Goal: Task Accomplishment & Management: Use online tool/utility

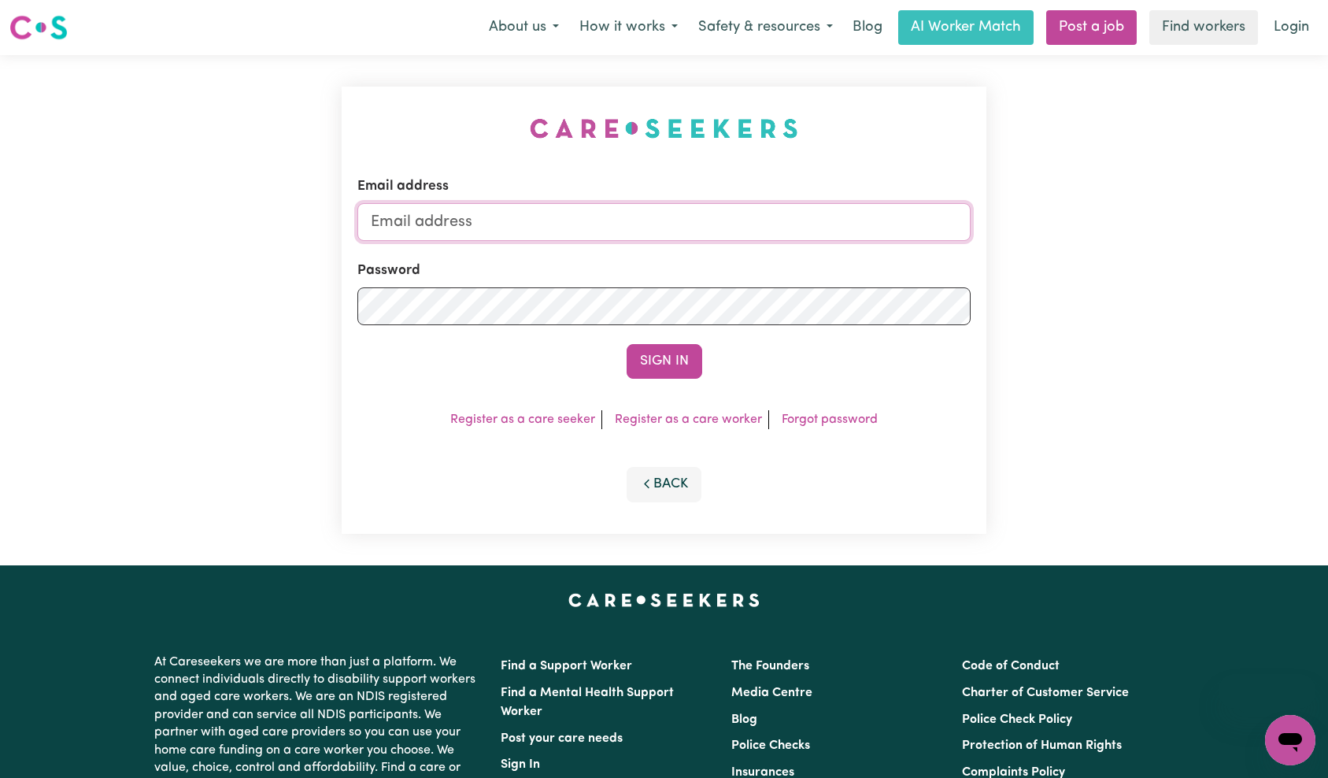
click at [719, 222] on input "Email address" at bounding box center [664, 222] width 614 height 38
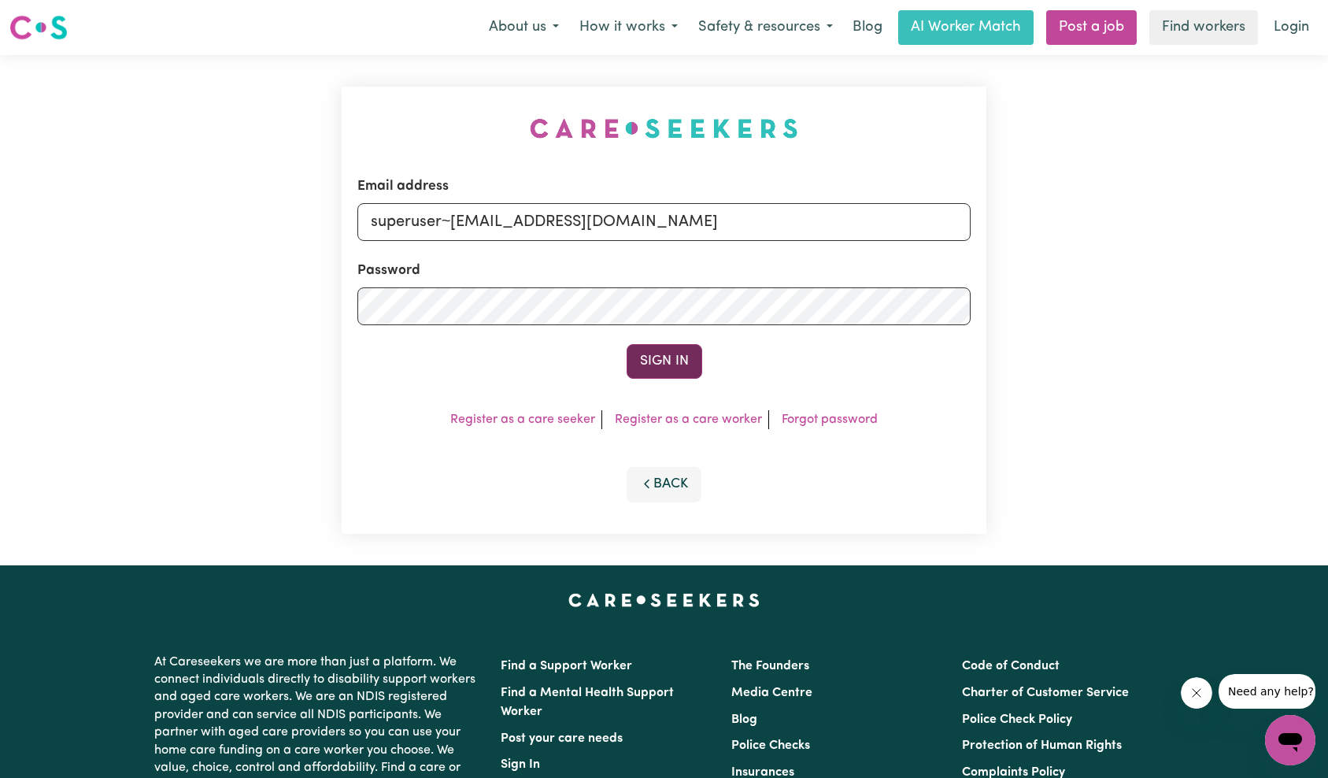
type input "superuser~[EMAIL_ADDRESS][DOMAIN_NAME]"
click at [661, 355] on button "Sign In" at bounding box center [665, 361] width 76 height 35
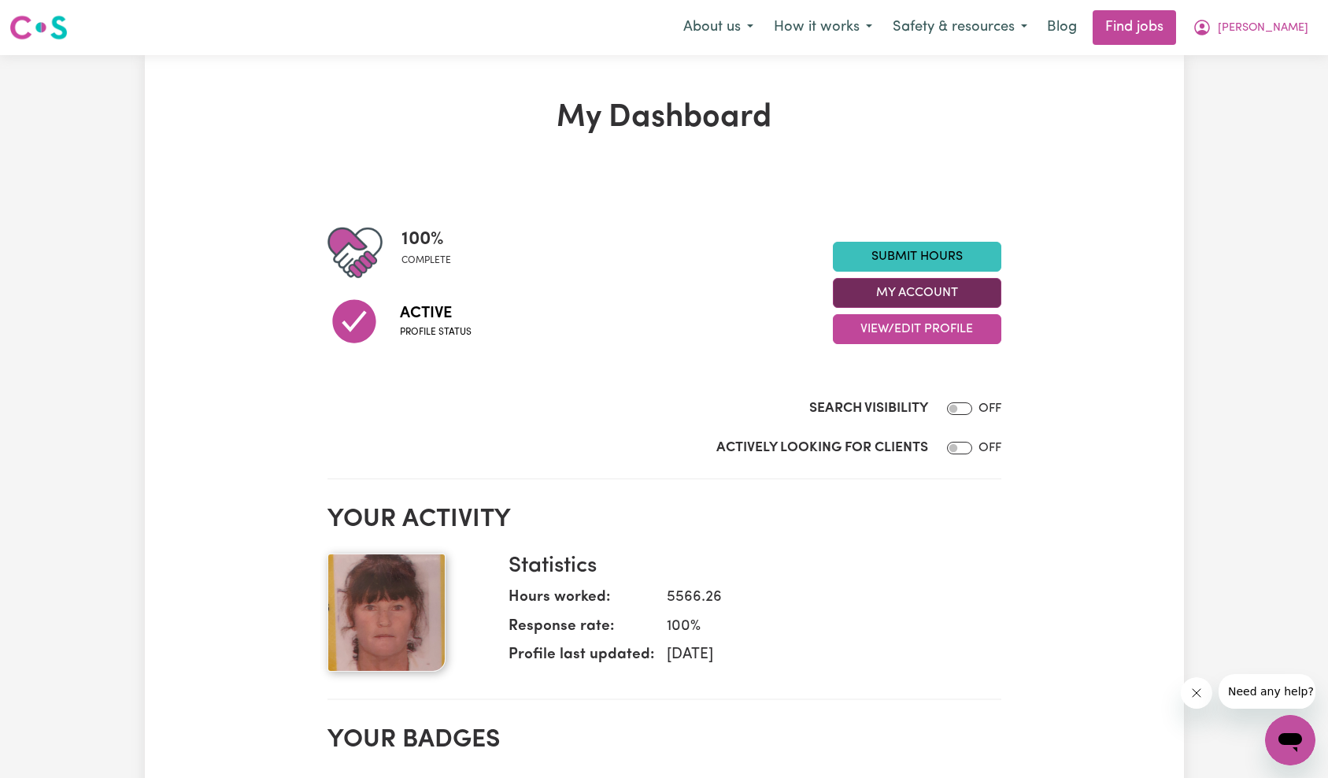
click at [918, 297] on button "My Account" at bounding box center [917, 293] width 168 height 30
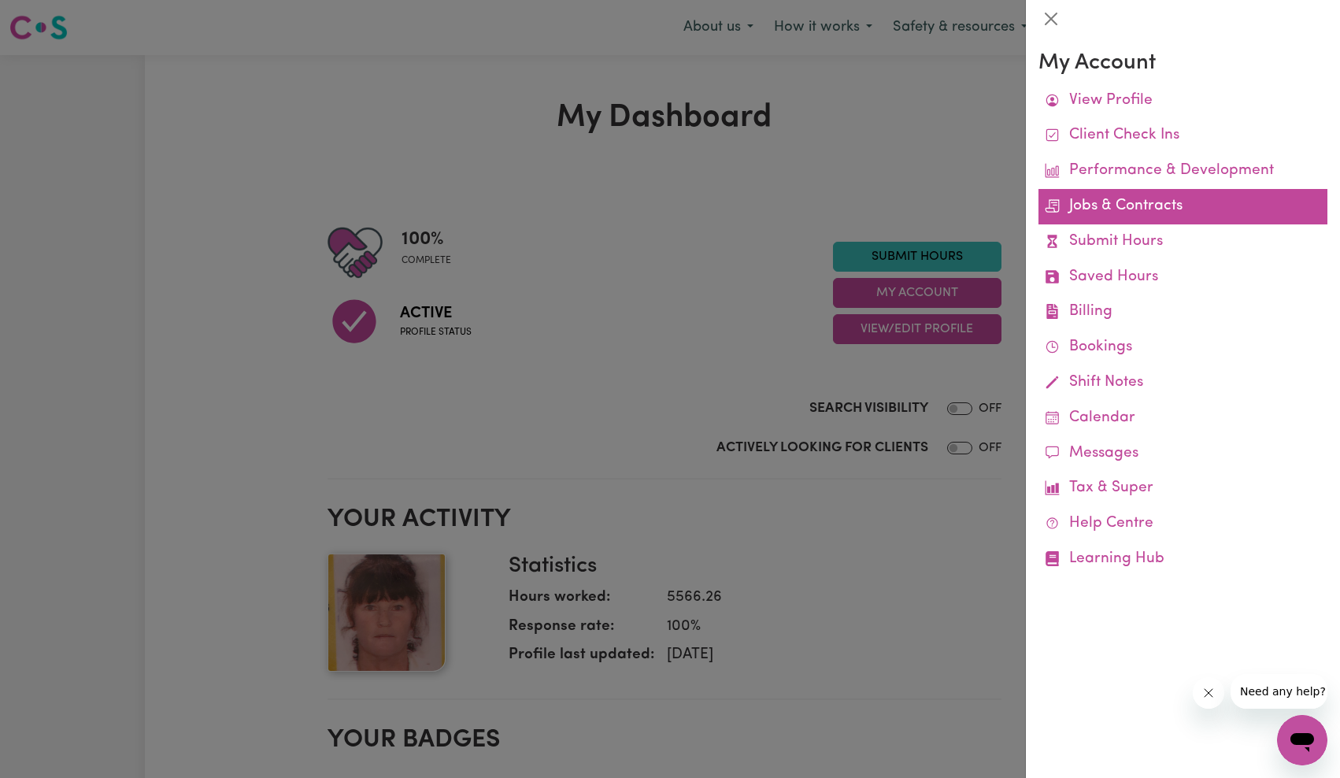
click at [1138, 211] on link "Jobs & Contracts" at bounding box center [1182, 206] width 289 height 35
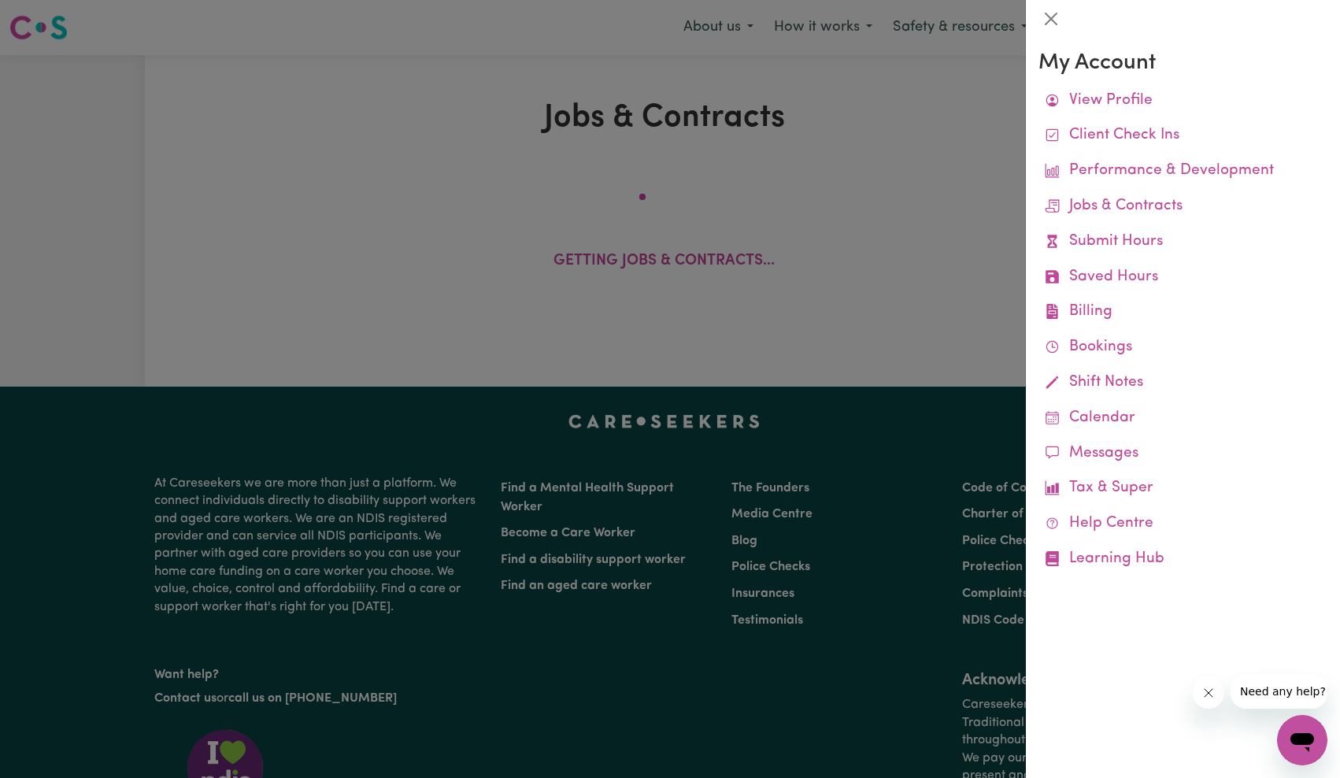
drag, startPoint x: 1211, startPoint y: 695, endPoint x: 1203, endPoint y: 688, distance: 10.6
click at [1211, 695] on icon "Close message from company" at bounding box center [1207, 693] width 8 height 8
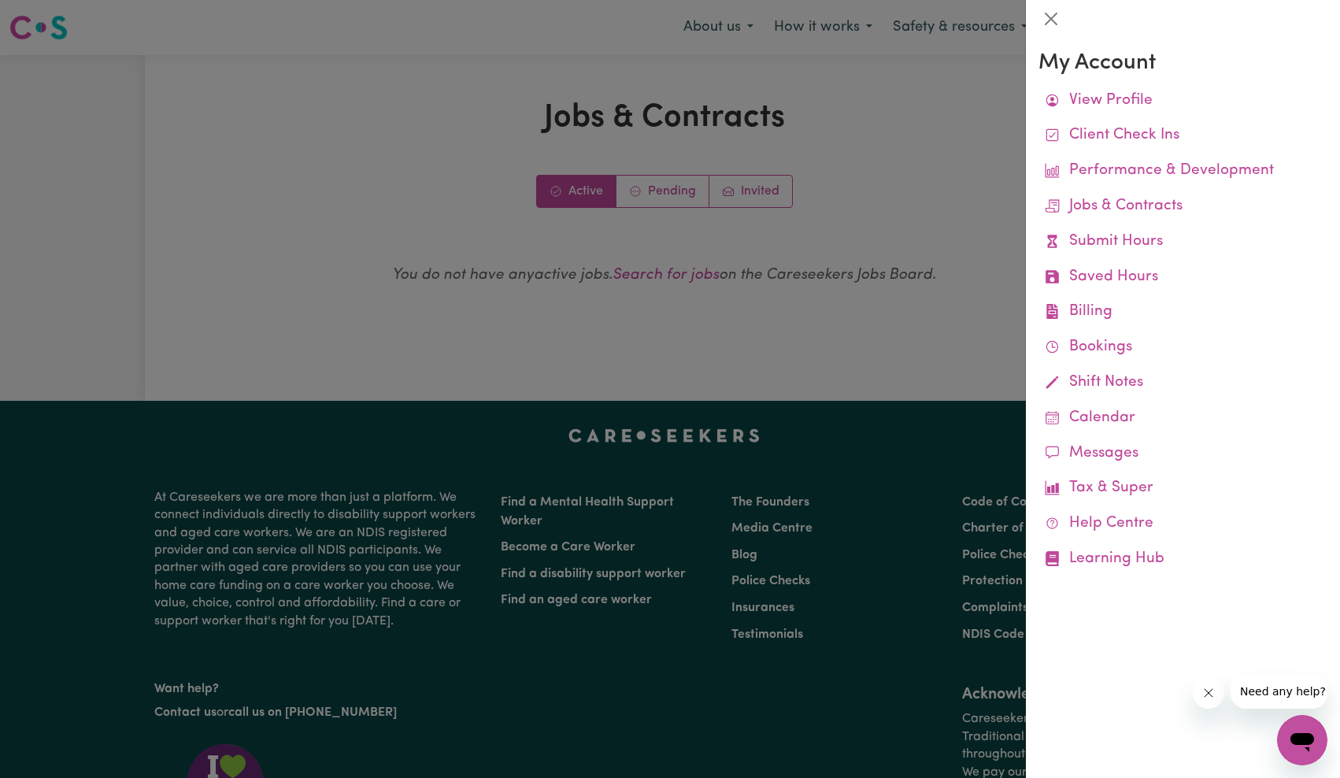
click at [817, 480] on div at bounding box center [670, 389] width 1340 height 778
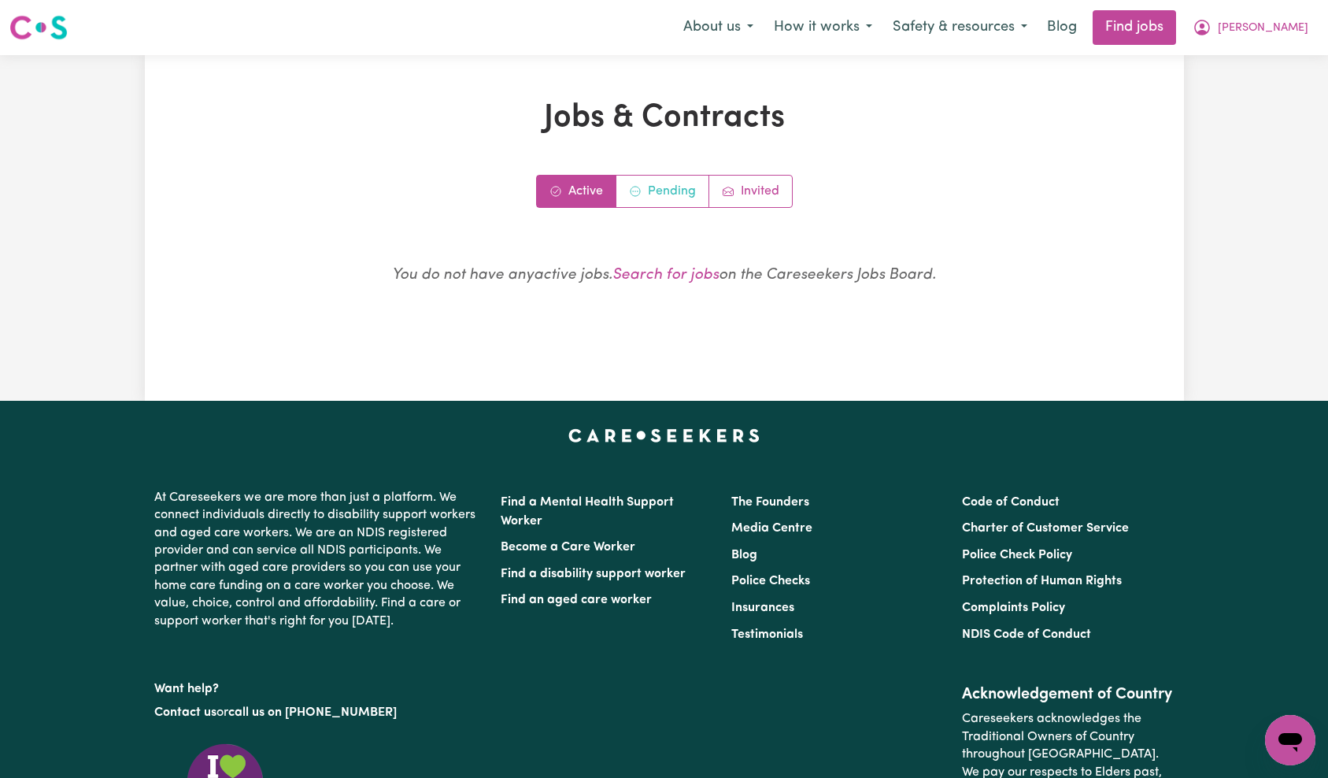
click at [668, 188] on link "Pending" at bounding box center [662, 191] width 93 height 31
click at [744, 199] on link "Invited" at bounding box center [750, 191] width 83 height 31
click at [567, 188] on link "Active" at bounding box center [576, 191] width 79 height 31
click at [1306, 29] on button "[PERSON_NAME]" at bounding box center [1250, 27] width 136 height 33
click at [1297, 88] on link "My Dashboard" at bounding box center [1255, 91] width 124 height 30
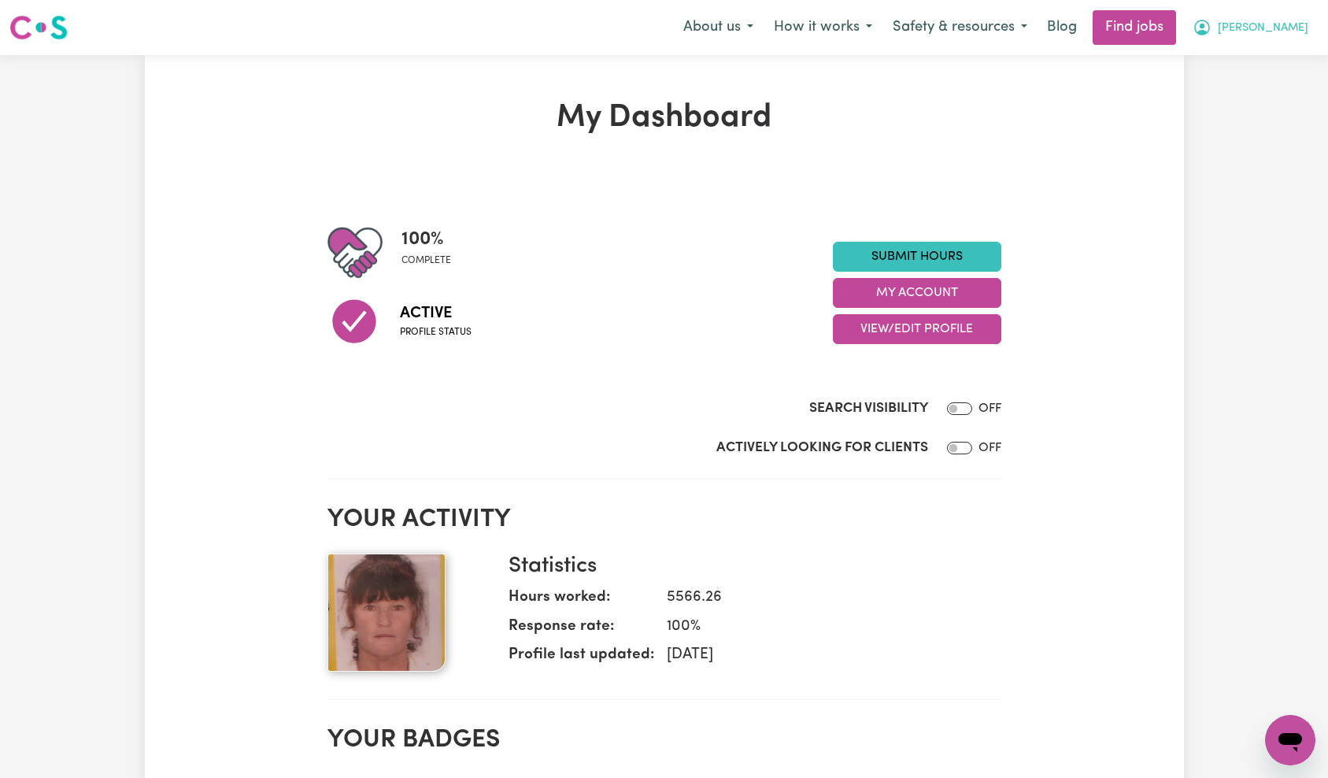
click at [1304, 35] on span "[PERSON_NAME]" at bounding box center [1263, 28] width 91 height 17
click at [1243, 100] on link "My Dashboard" at bounding box center [1255, 91] width 124 height 30
click at [1229, 89] on link "My Dashboard" at bounding box center [1255, 91] width 124 height 30
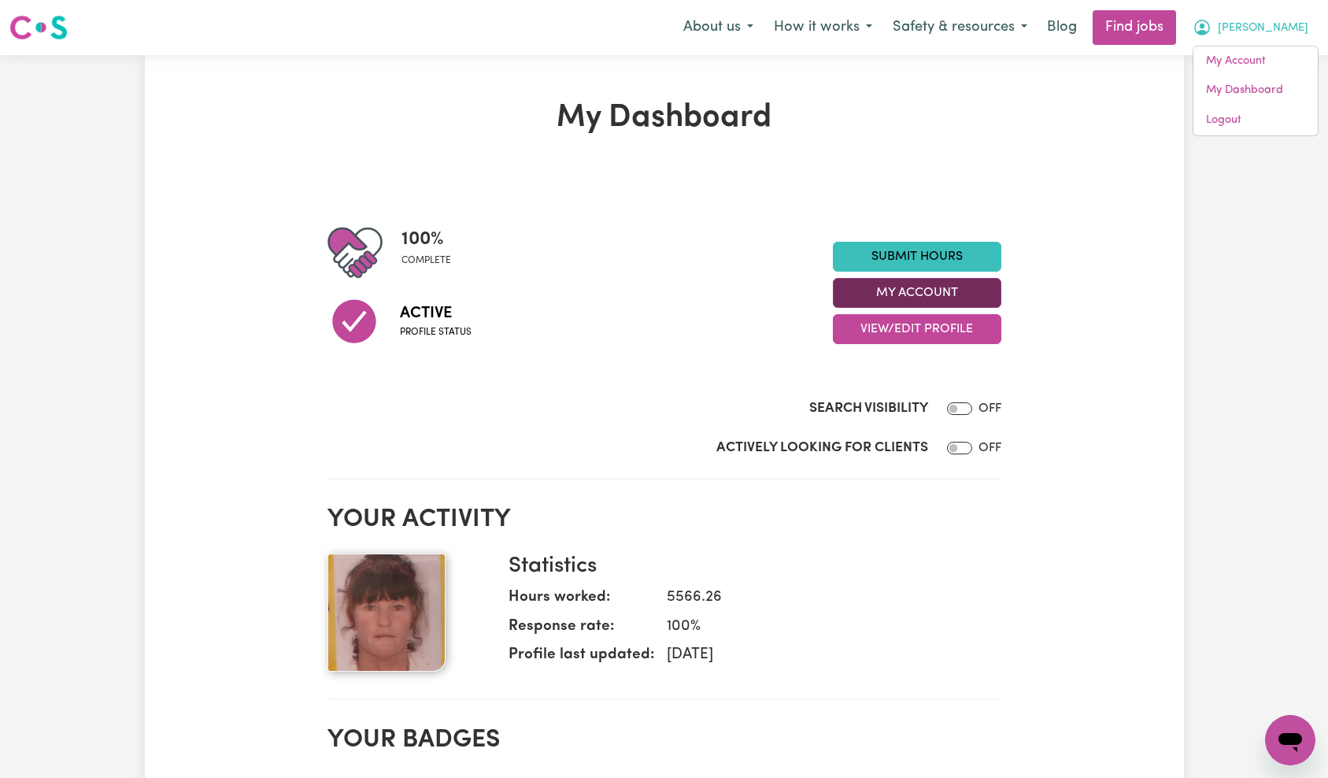
click at [890, 294] on button "My Account" at bounding box center [917, 293] width 168 height 30
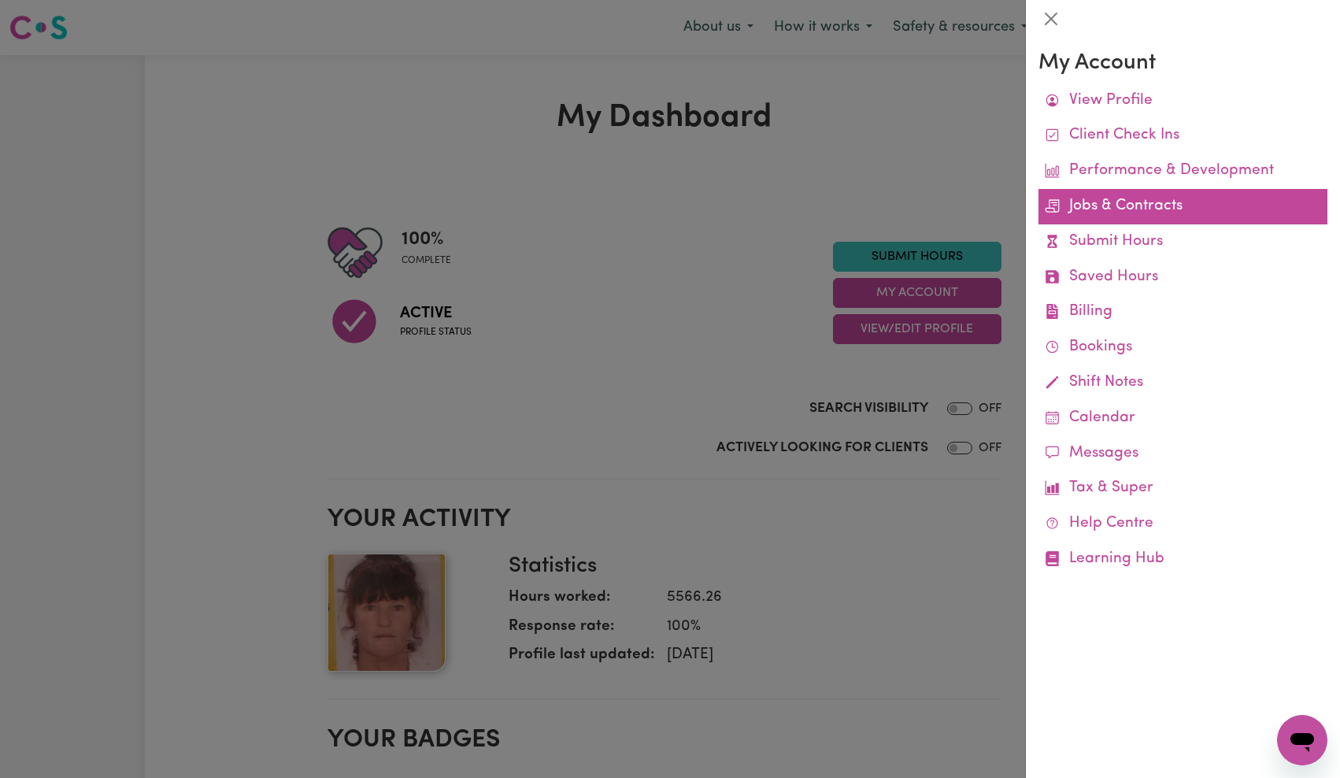
click at [1134, 209] on link "Jobs & Contracts" at bounding box center [1182, 206] width 289 height 35
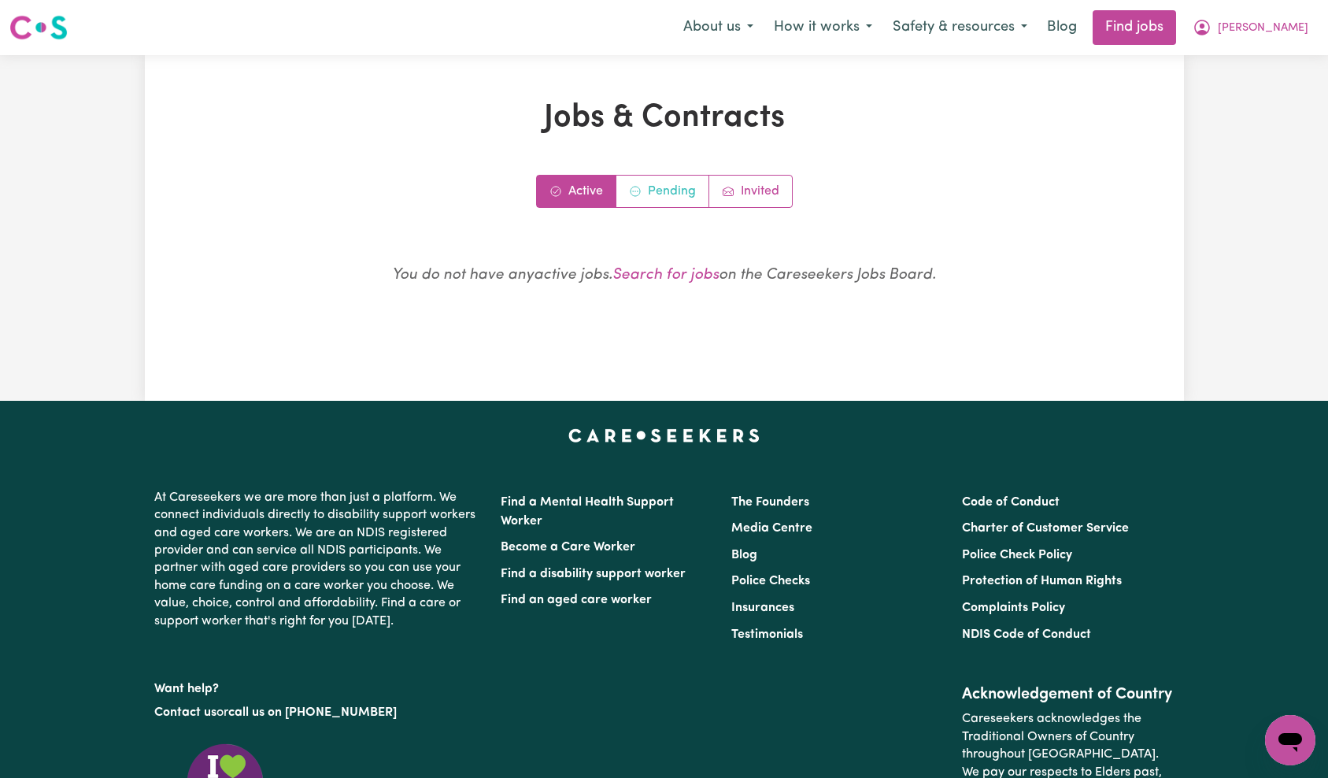
click at [651, 183] on link "Pending" at bounding box center [662, 191] width 93 height 31
click at [731, 191] on icon "Job invitations" at bounding box center [728, 191] width 13 height 13
click at [567, 191] on link "Active" at bounding box center [576, 191] width 79 height 31
click at [668, 203] on link "Pending" at bounding box center [662, 191] width 93 height 31
click at [752, 198] on link "Invited" at bounding box center [750, 191] width 83 height 31
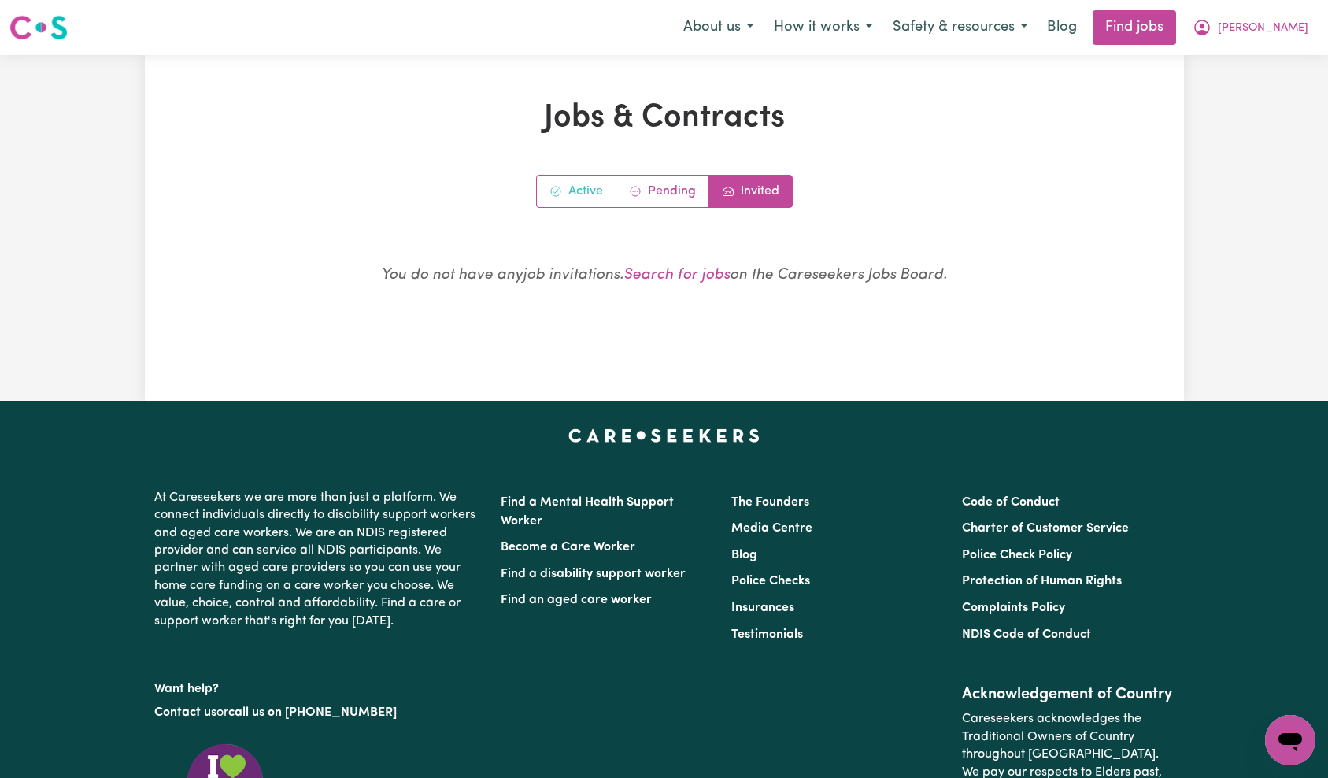
click at [572, 200] on link "Active" at bounding box center [576, 191] width 79 height 31
click at [663, 203] on link "Pending" at bounding box center [662, 191] width 93 height 31
click at [947, 226] on div "Active Pending Invited You do not have any pending jobs . Search for jobs on th…" at bounding box center [664, 247] width 847 height 144
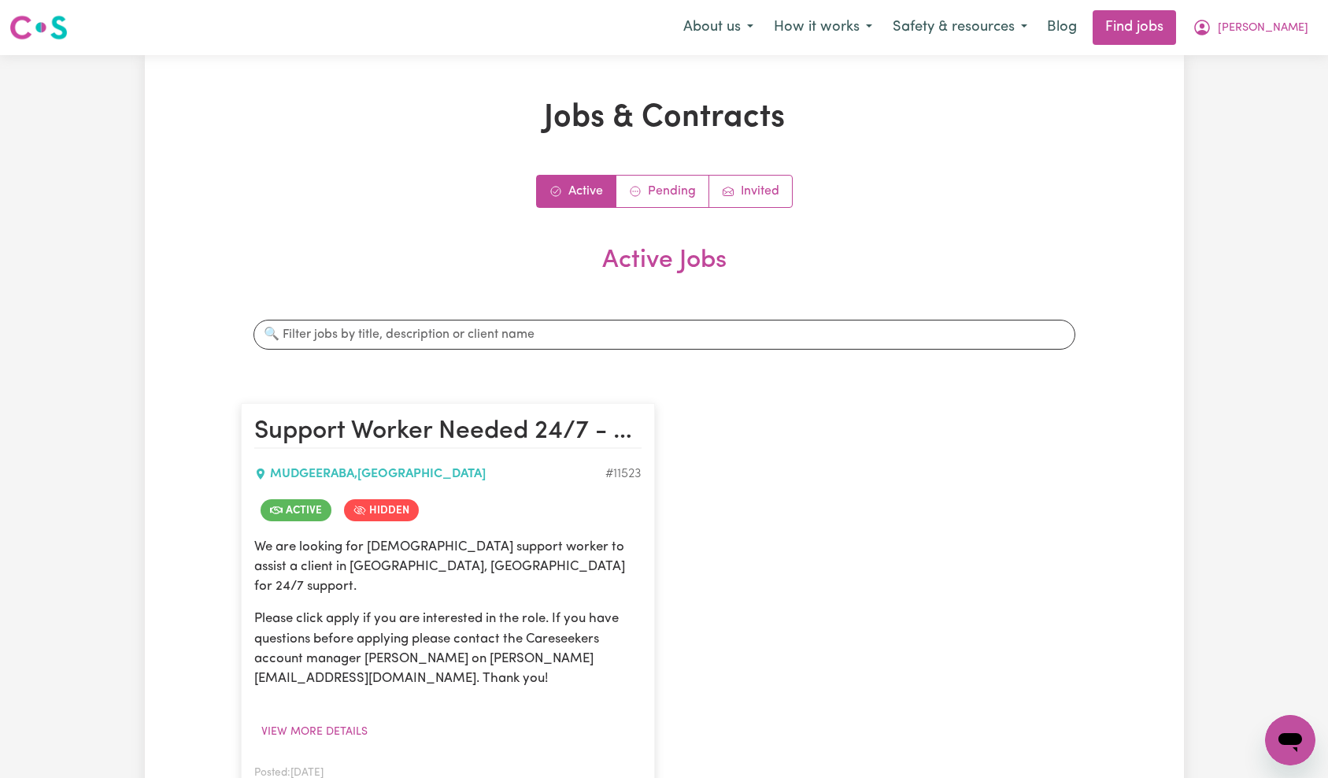
scroll to position [169, 0]
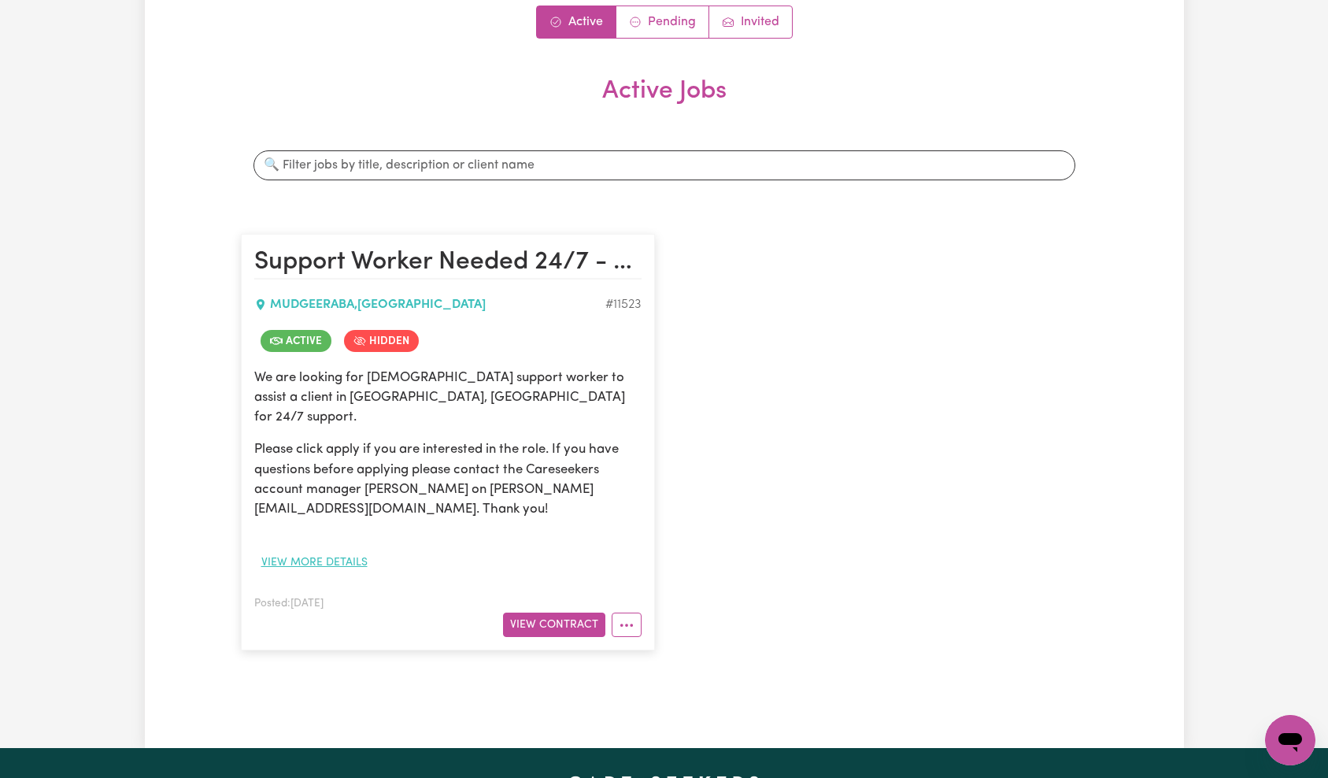
click at [344, 550] on button "View more details" at bounding box center [314, 562] width 120 height 24
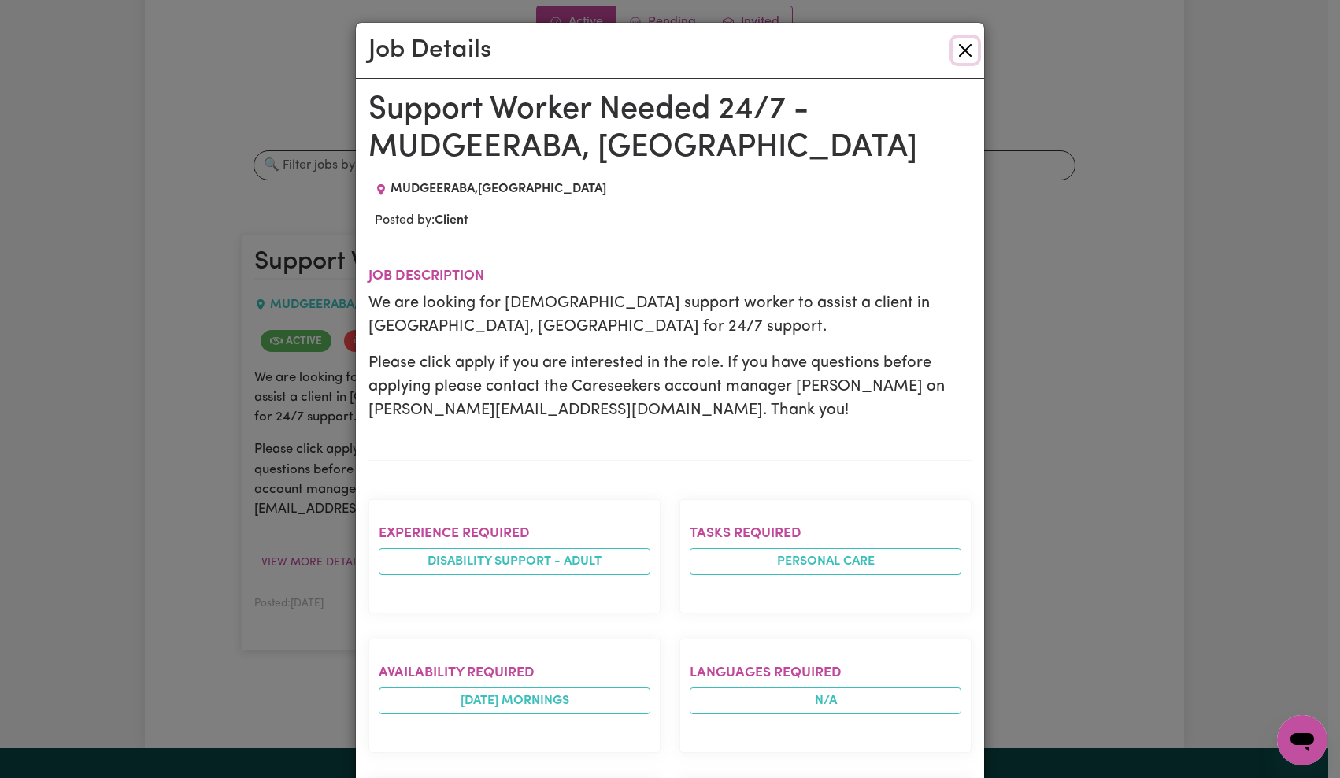
click at [955, 52] on button "Close" at bounding box center [964, 50] width 25 height 25
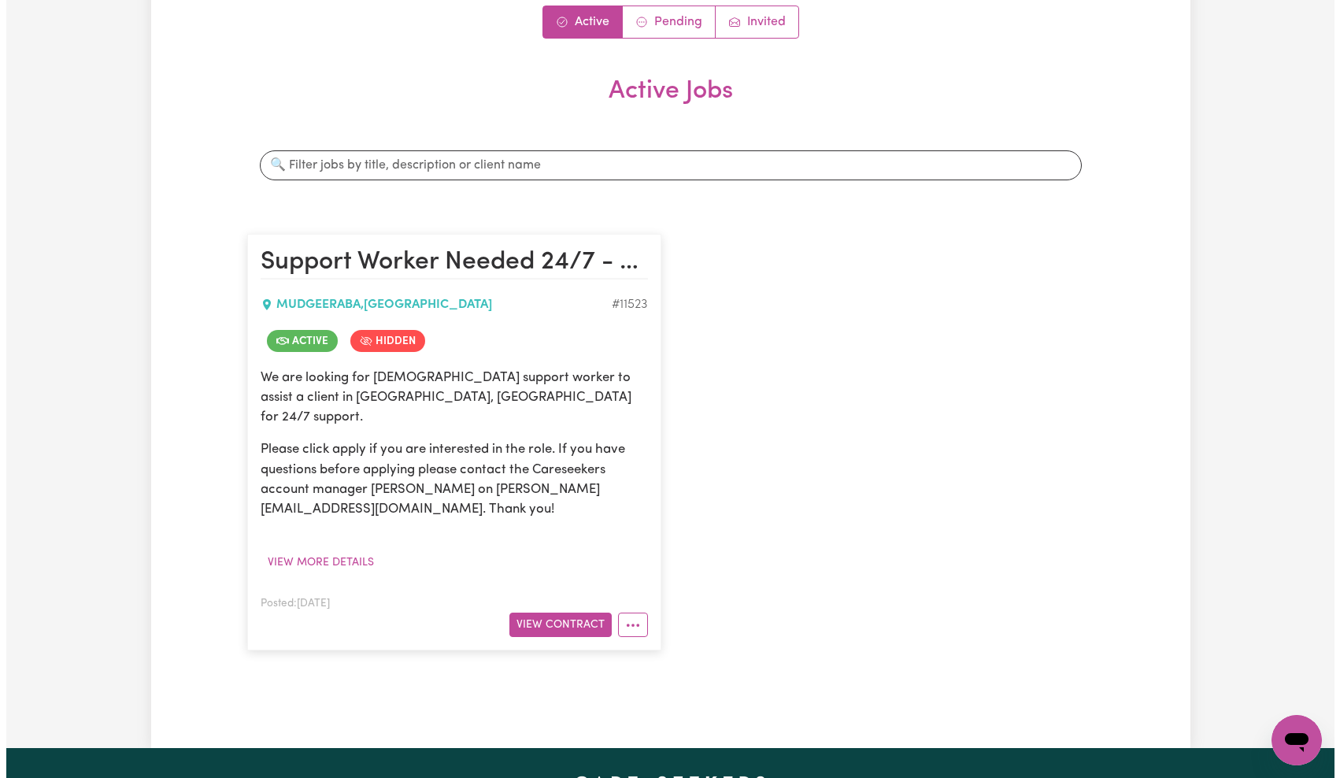
scroll to position [0, 0]
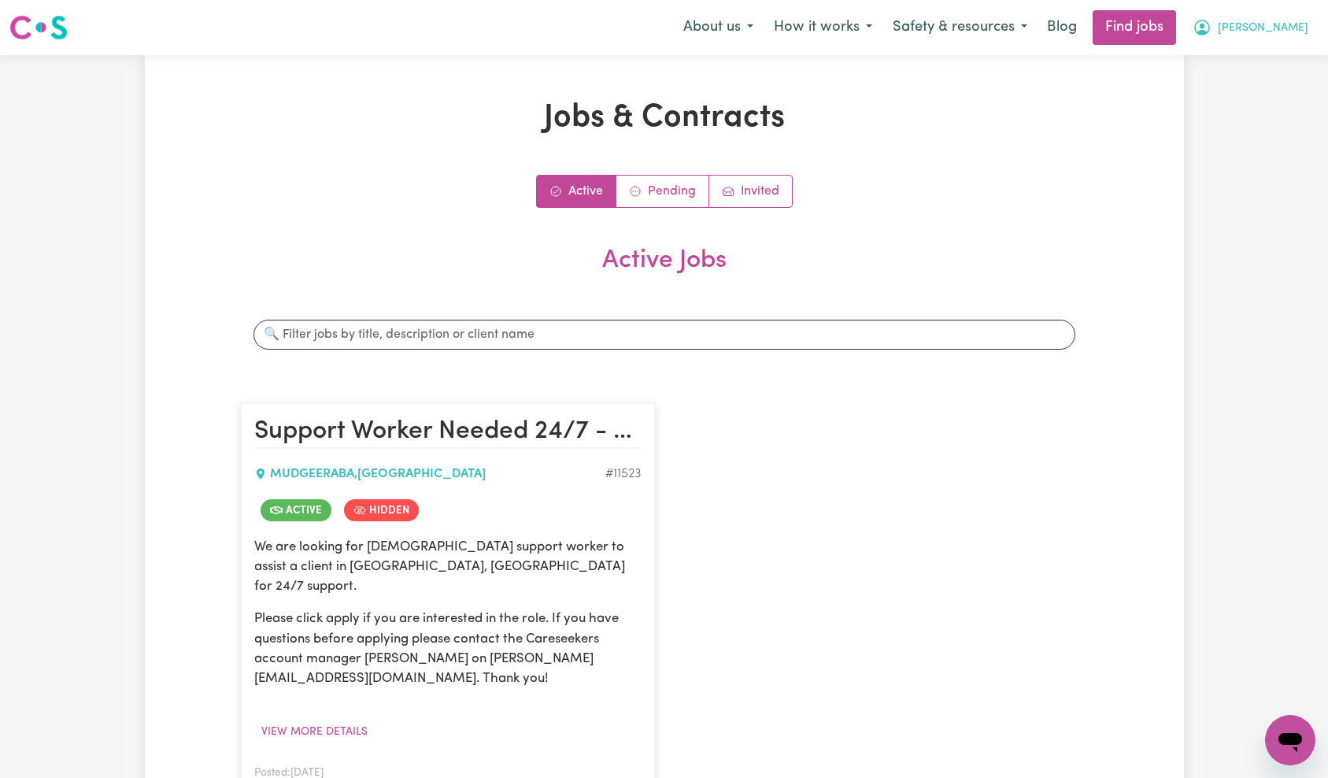
click at [1287, 19] on button "[PERSON_NAME]" at bounding box center [1250, 27] width 136 height 33
click at [1271, 54] on link "My Account" at bounding box center [1255, 61] width 124 height 30
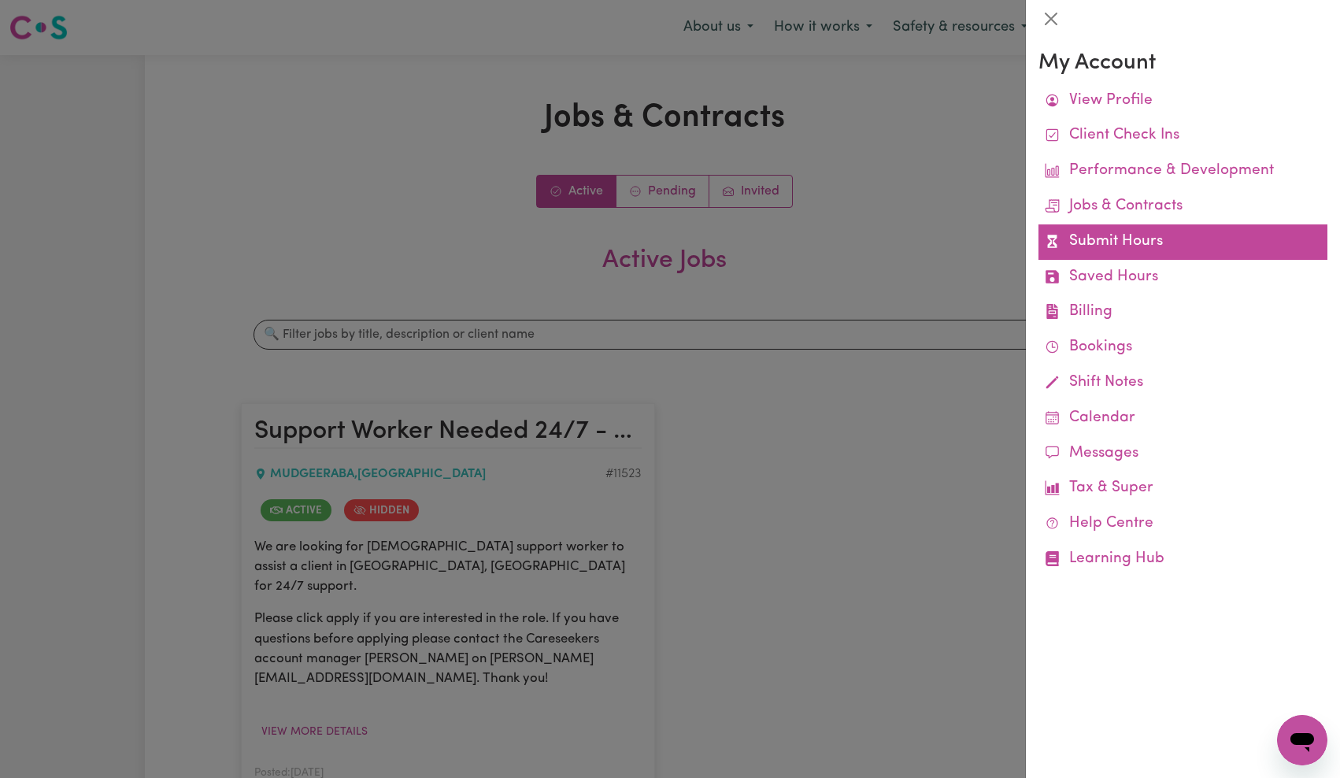
click at [1129, 234] on link "Submit Hours" at bounding box center [1182, 241] width 289 height 35
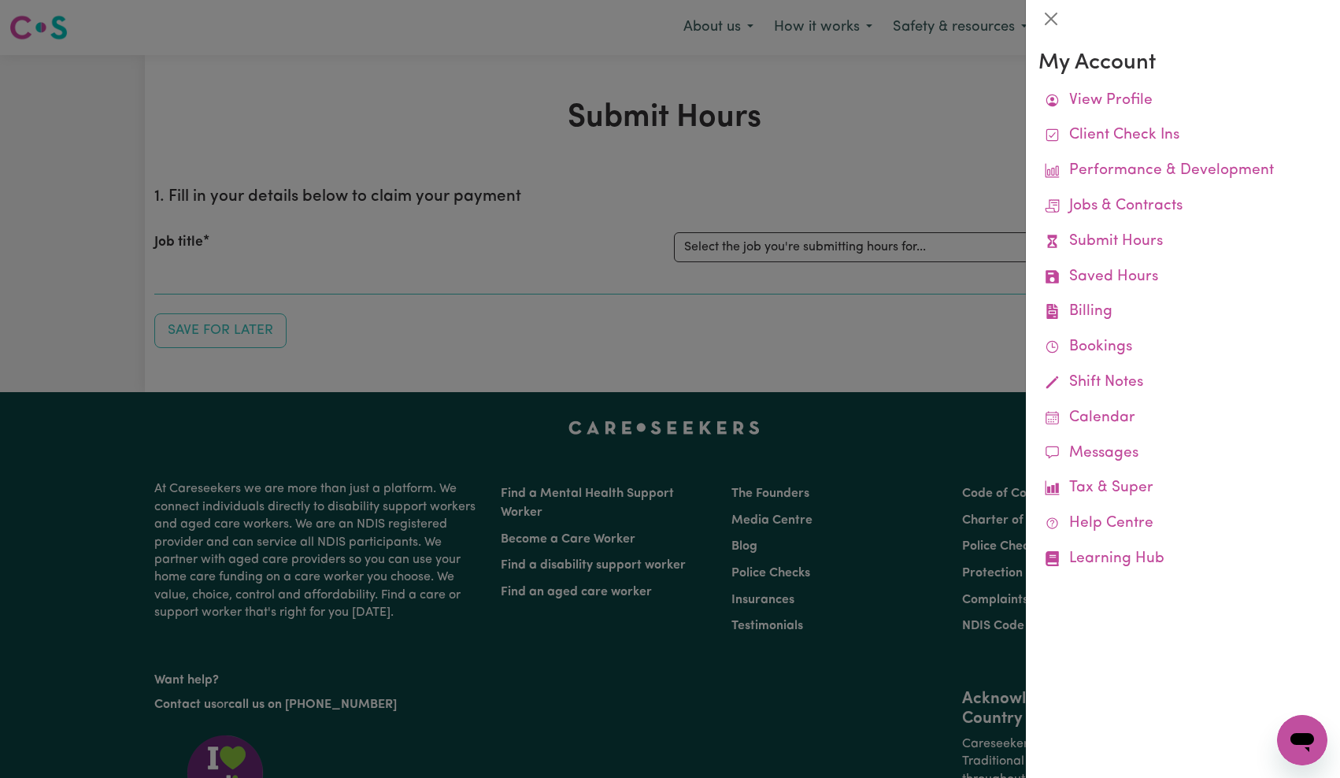
click at [830, 346] on div at bounding box center [670, 389] width 1340 height 778
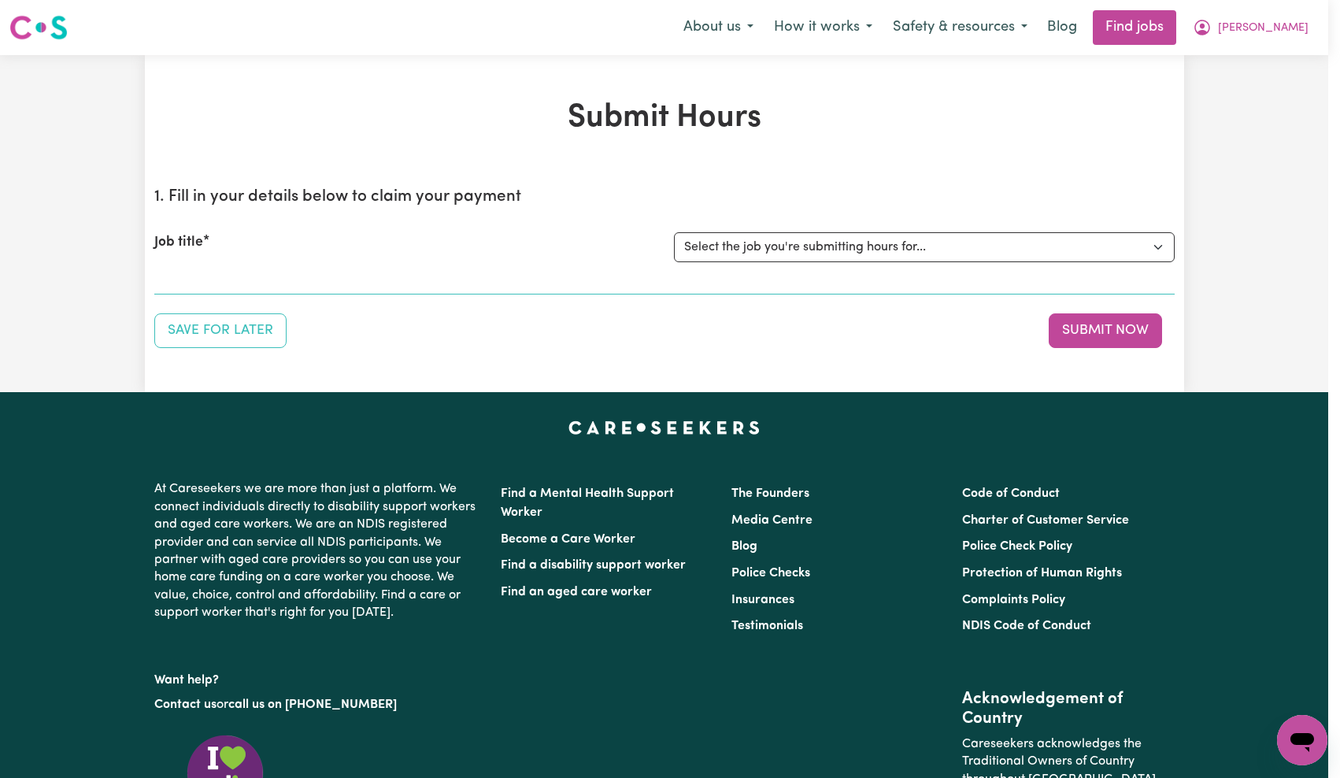
click at [822, 255] on select "Select the job you're submitting hours for... [Jason Parker] Support Worker Nee…" at bounding box center [924, 247] width 501 height 30
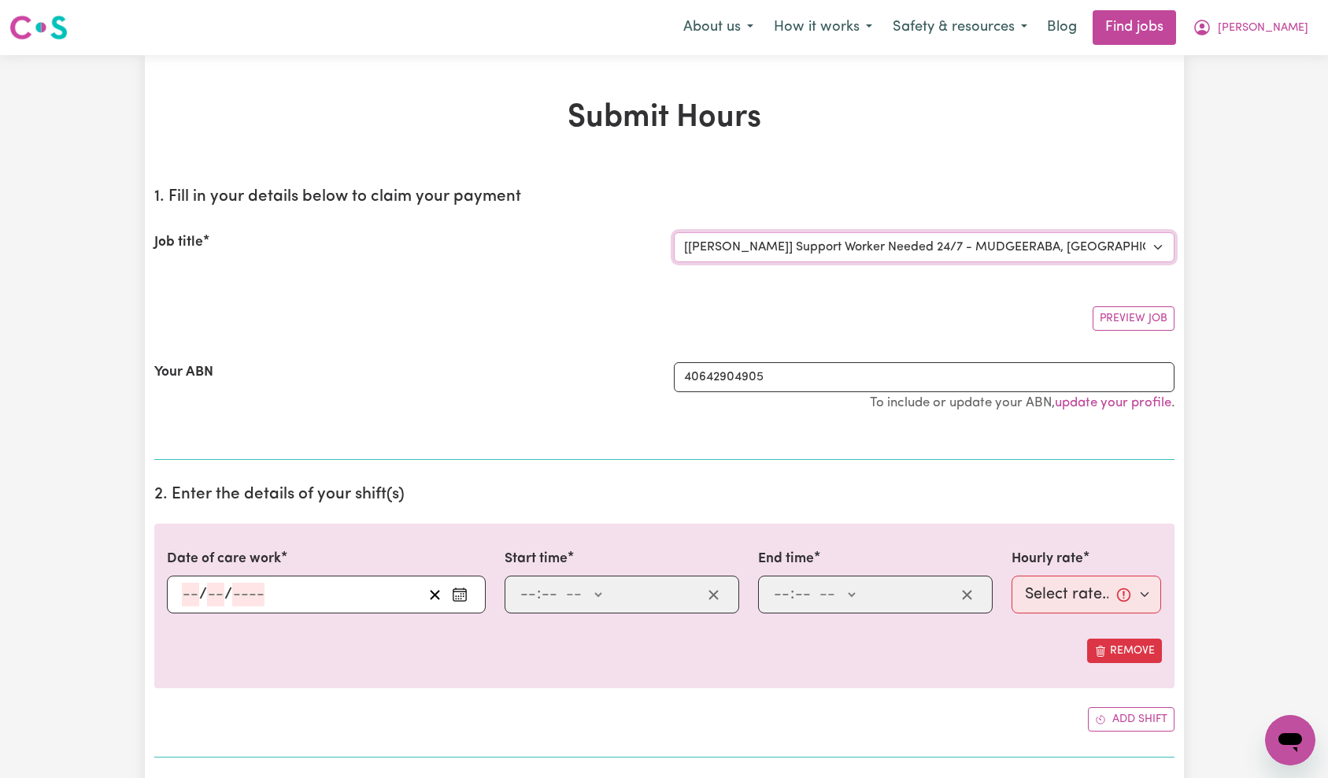
select select "0"
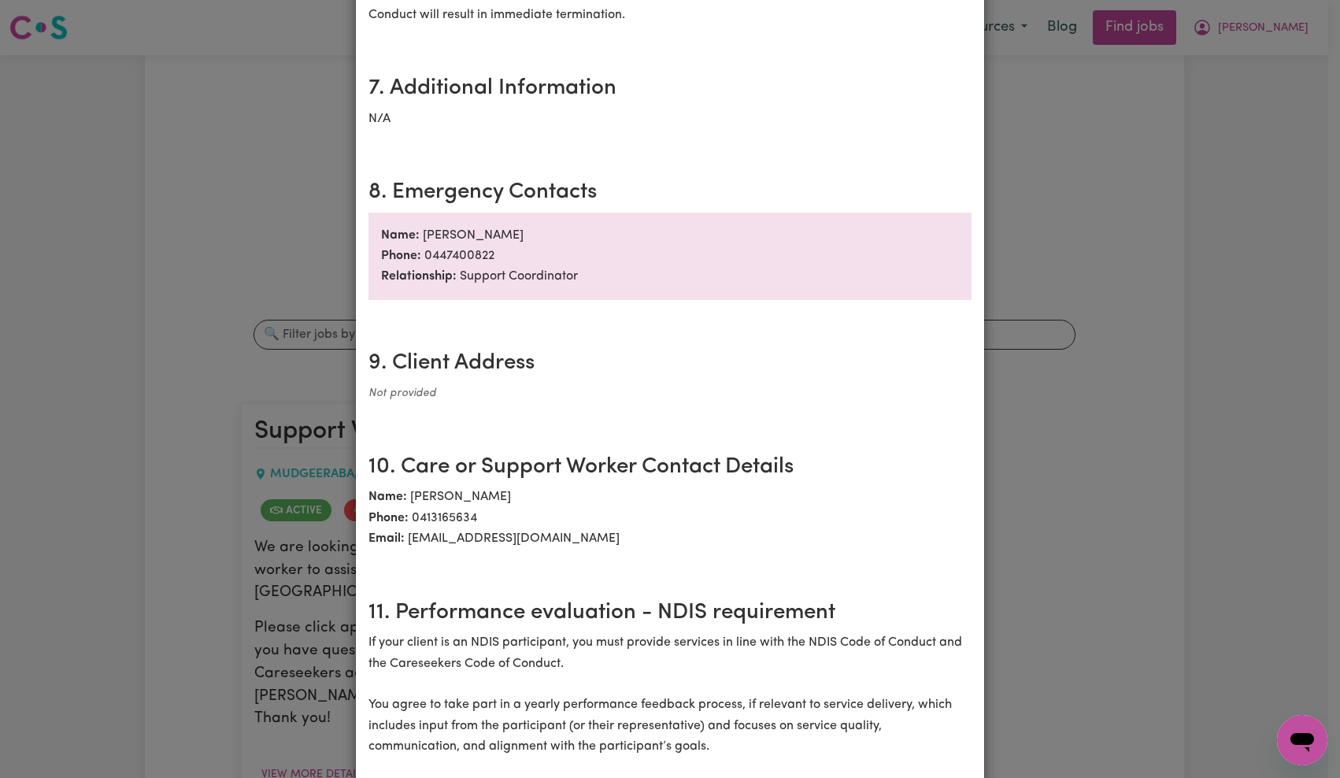
scroll to position [1874, 0]
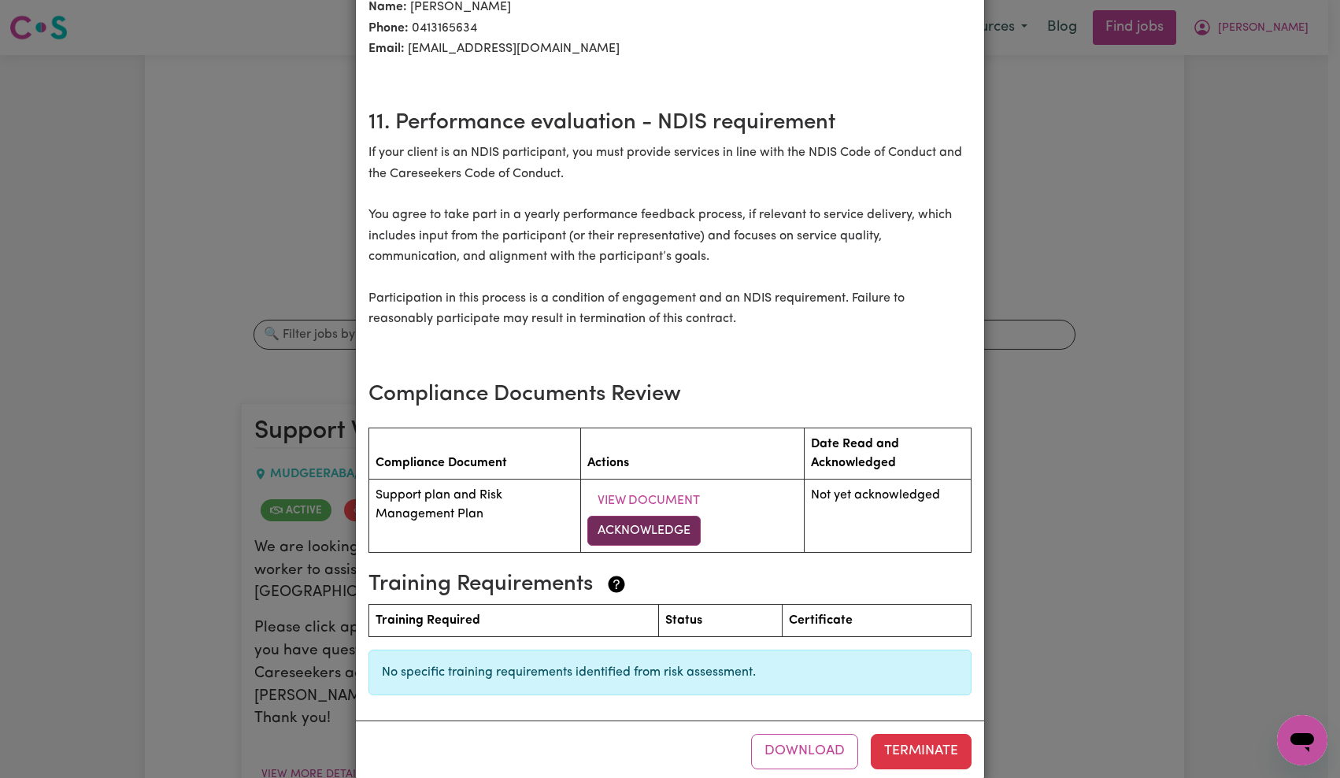
click at [672, 516] on button "Acknowledge" at bounding box center [643, 531] width 113 height 30
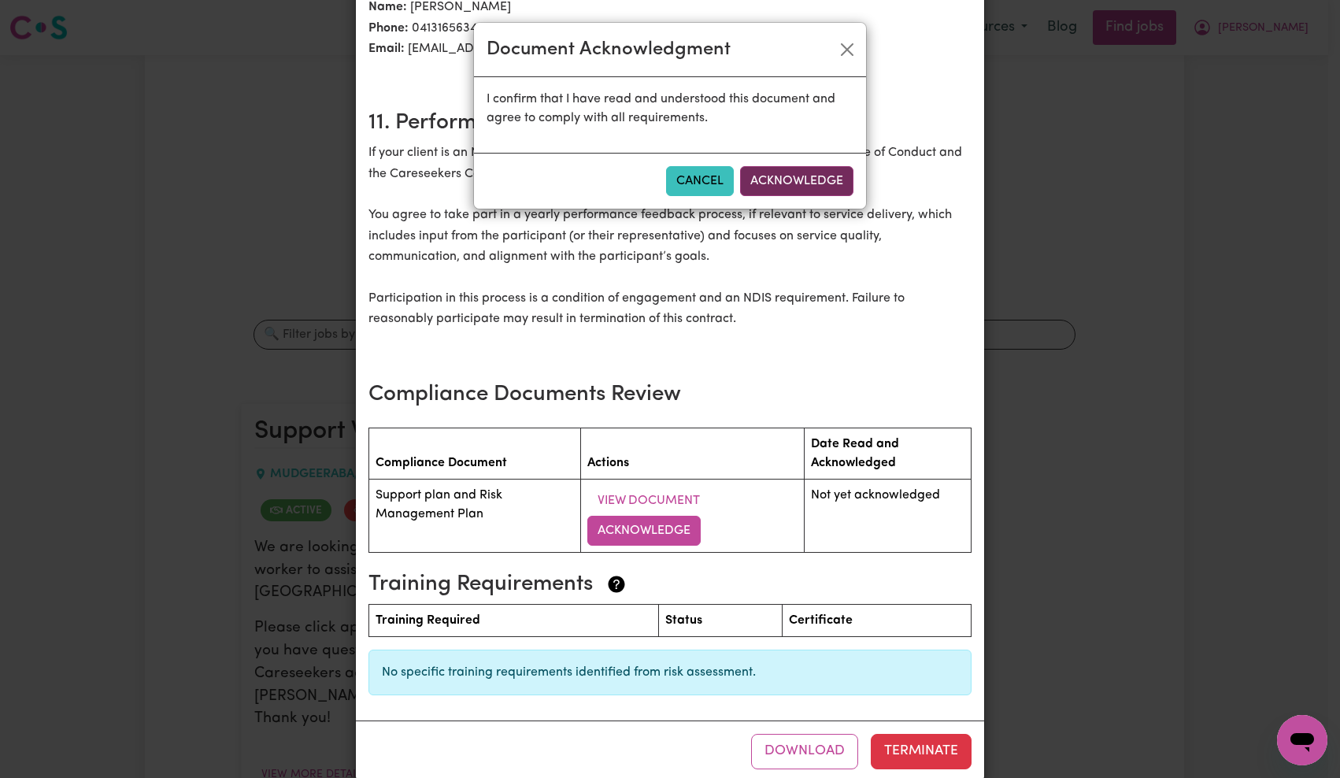
click at [764, 186] on button "Acknowledge" at bounding box center [796, 181] width 113 height 30
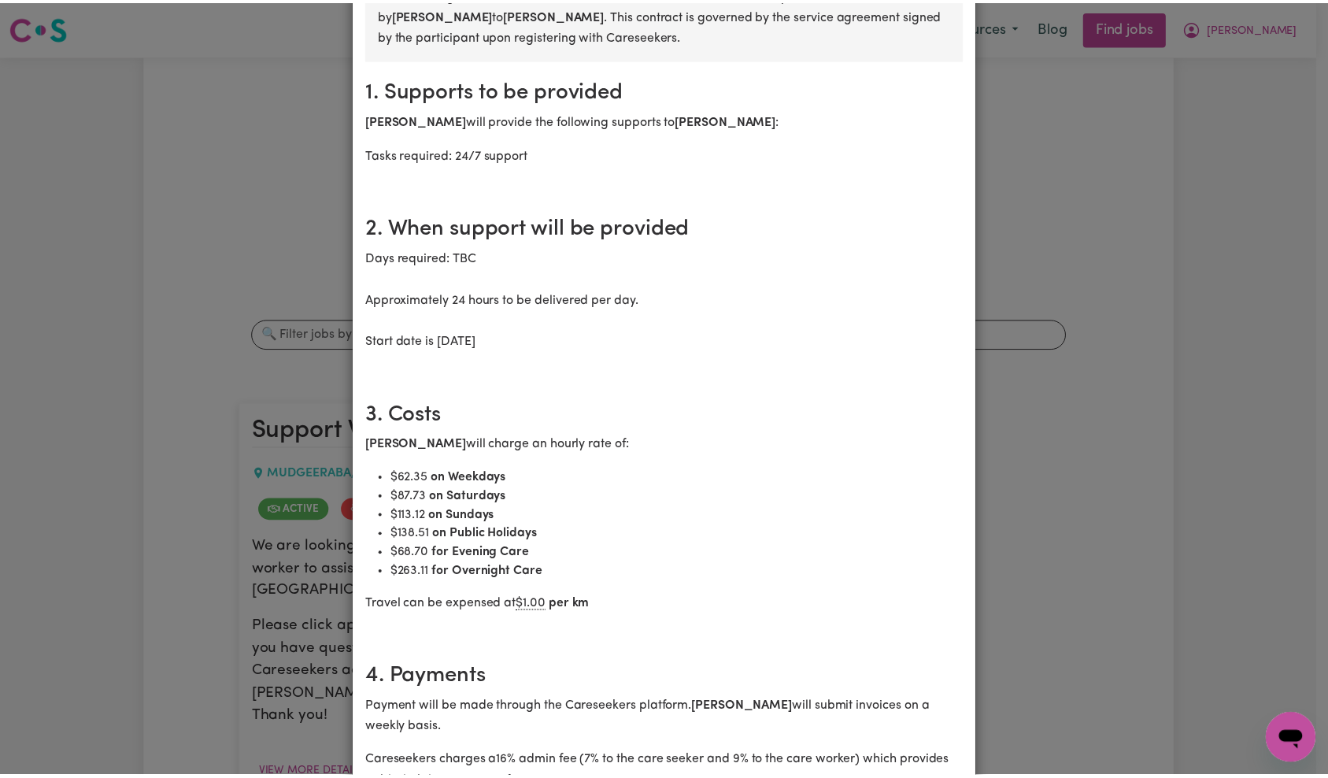
scroll to position [0, 0]
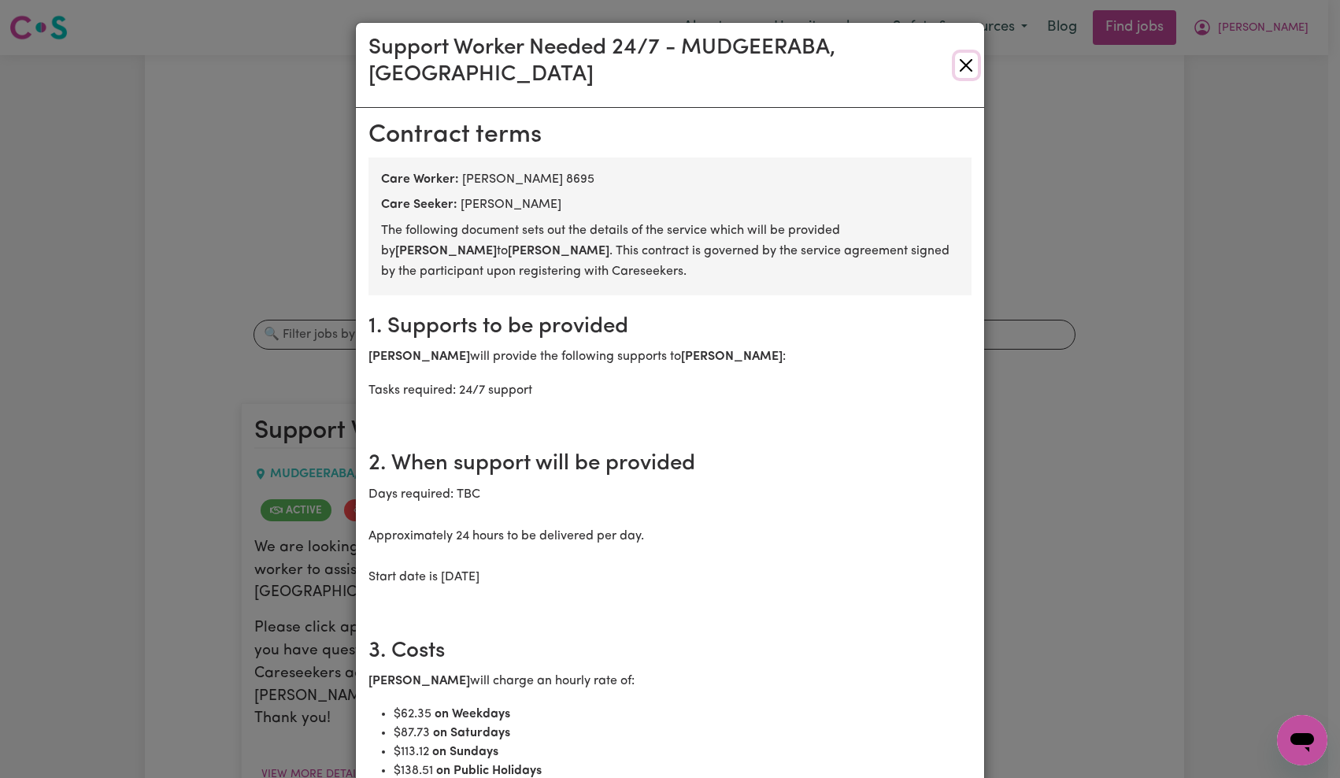
click at [960, 55] on button "Close" at bounding box center [966, 65] width 23 height 25
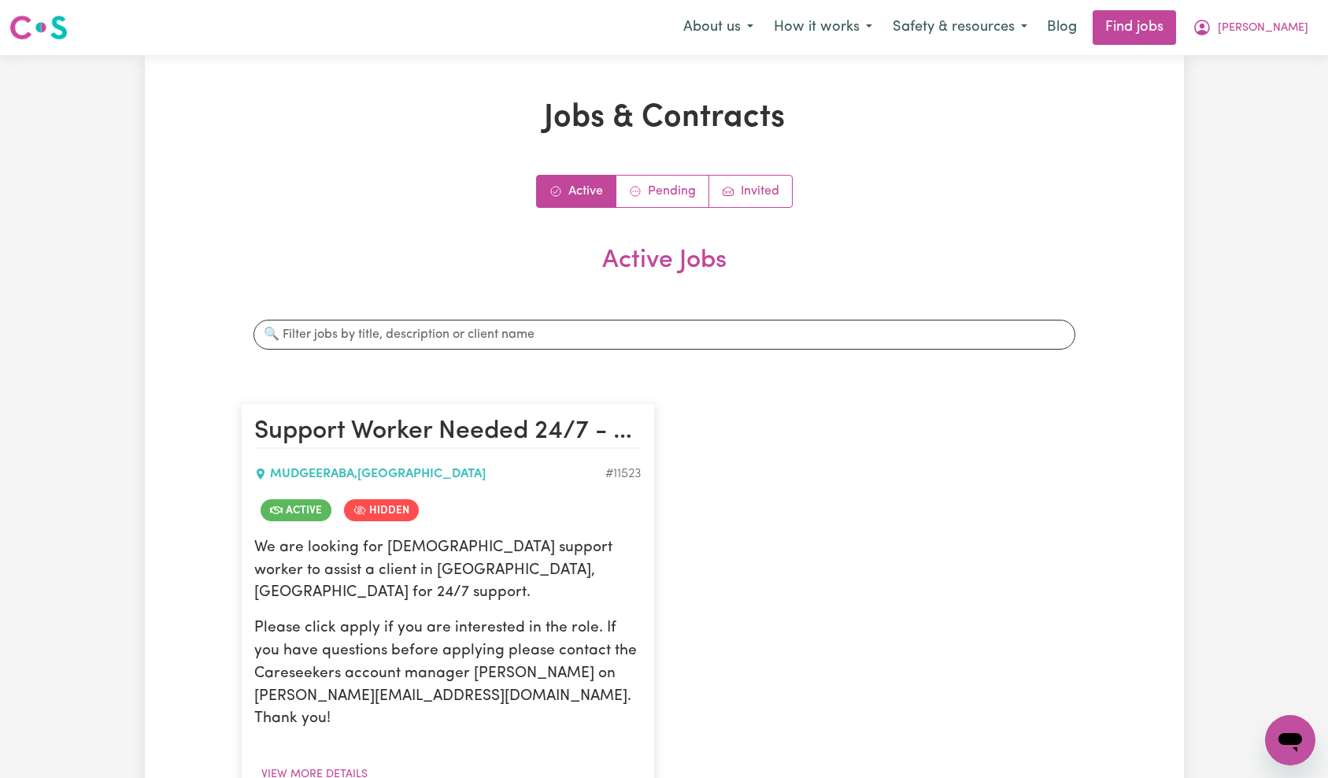
click at [1262, 44] on div "About us How it works Safety & resources Blog Find jobs Nadine" at bounding box center [995, 27] width 645 height 35
click at [1269, 37] on button "[PERSON_NAME]" at bounding box center [1250, 27] width 136 height 33
click at [1242, 69] on link "My Account" at bounding box center [1255, 61] width 124 height 30
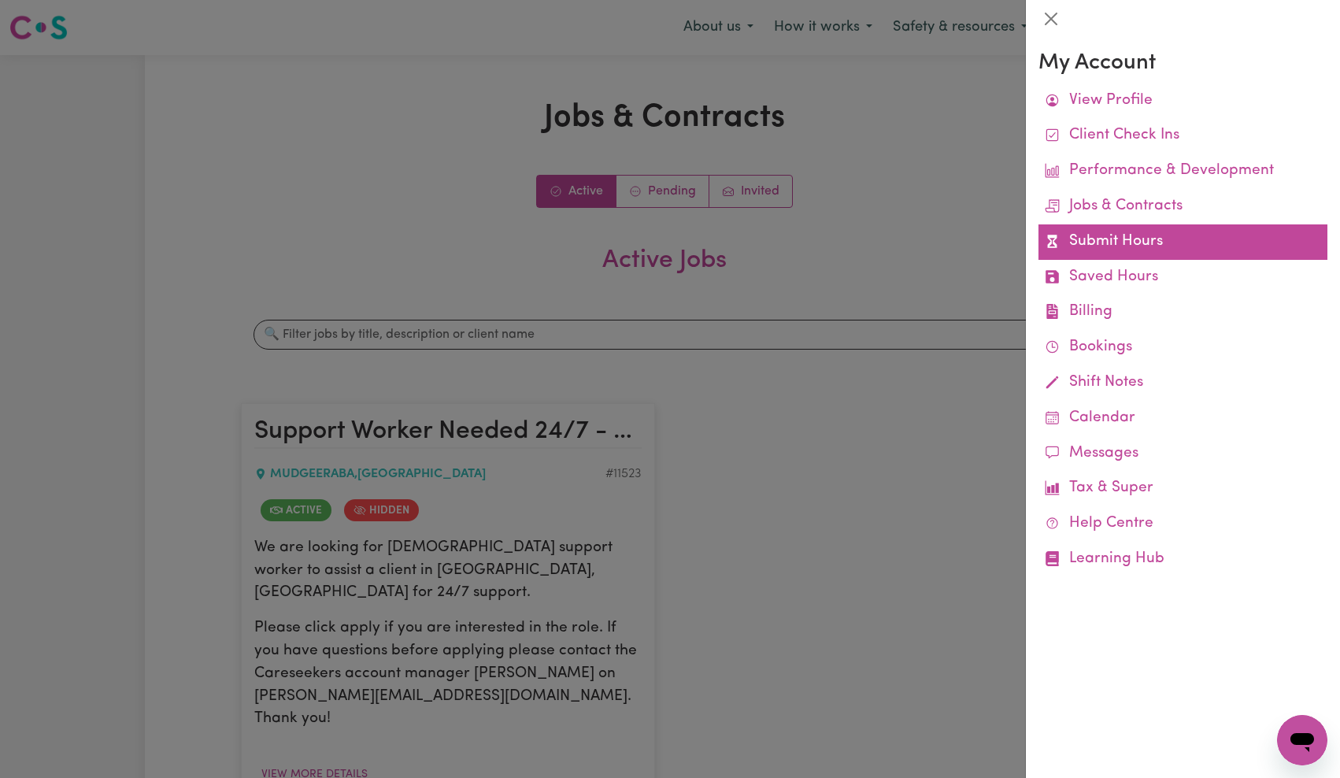
click at [1128, 246] on link "Submit Hours" at bounding box center [1182, 241] width 289 height 35
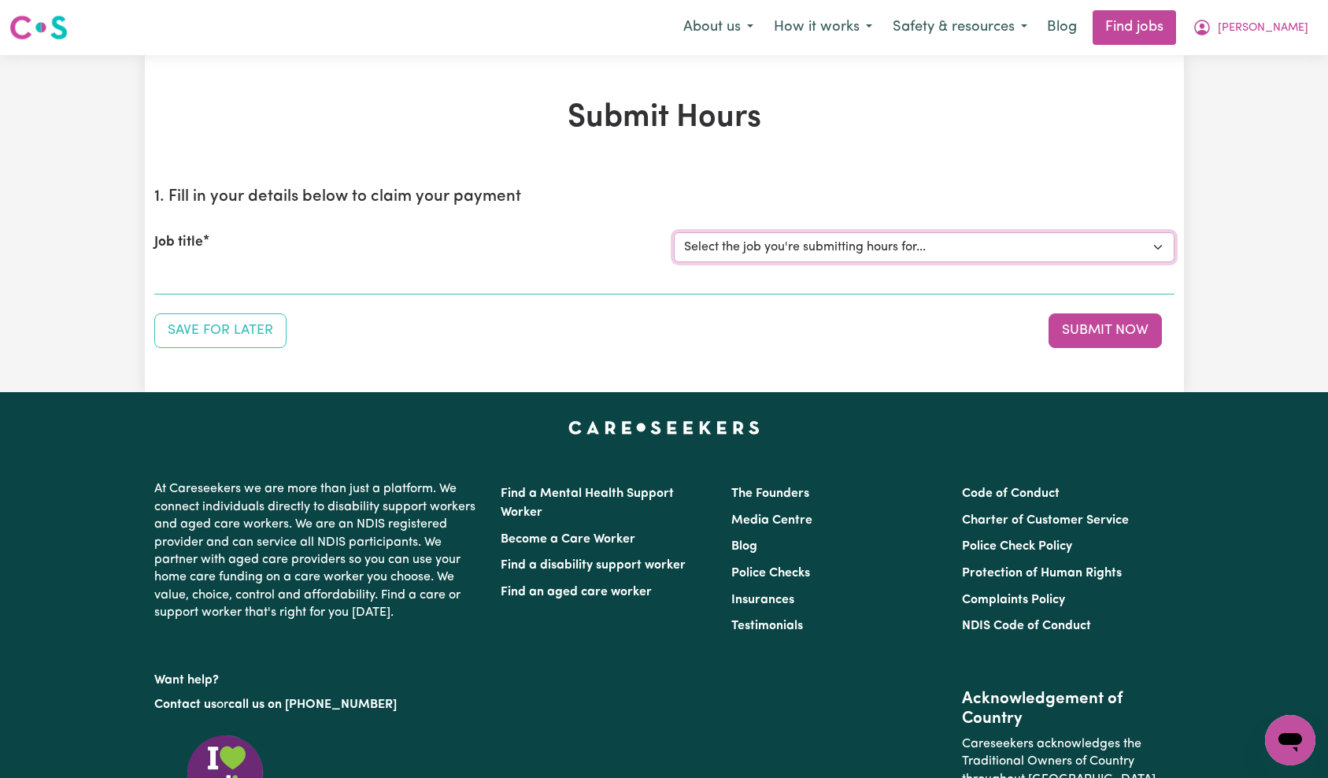
click at [920, 249] on select "Select the job you're submitting hours for... [Jason Parker] Support Worker Nee…" at bounding box center [924, 247] width 501 height 30
select select "11523"
